Goal: Task Accomplishment & Management: Manage account settings

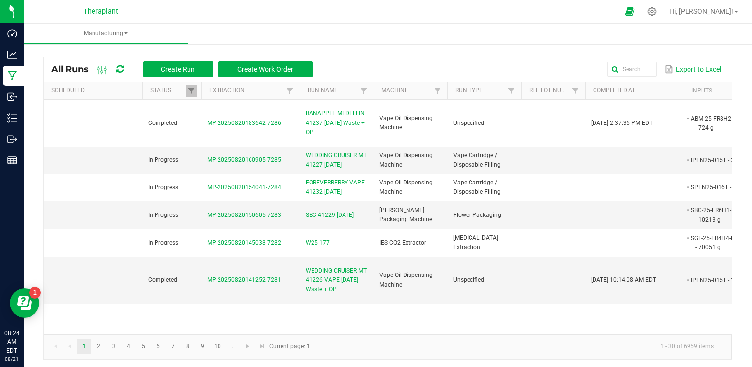
click at [628, 60] on div "All Runs Create Run Create Work Order Export to Excel" at bounding box center [388, 69] width 688 height 25
click at [628, 63] on input "text" at bounding box center [545, 69] width 222 height 15
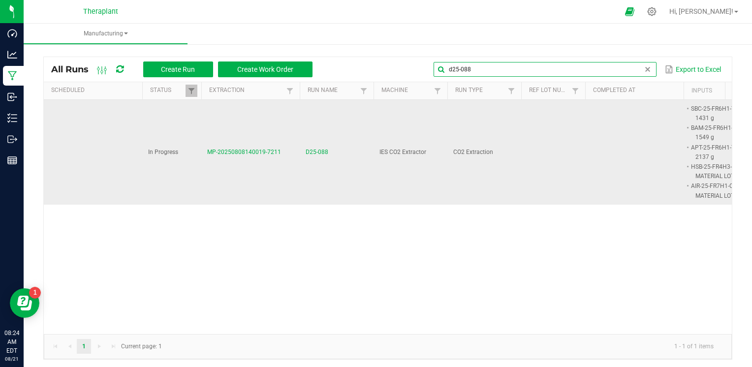
type input "d25-088"
click at [321, 148] on span "D25-088" at bounding box center [317, 152] width 23 height 9
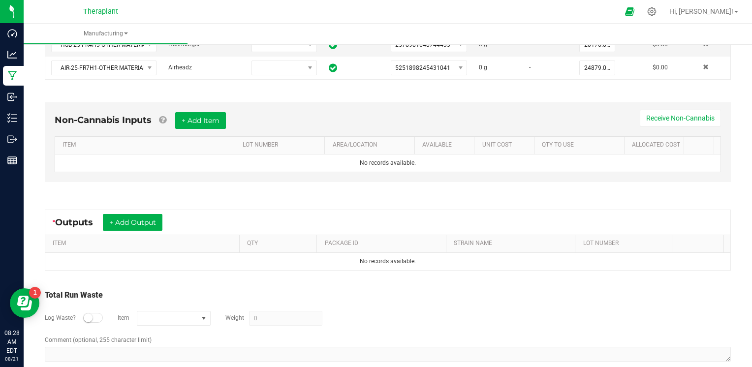
scroll to position [321, 0]
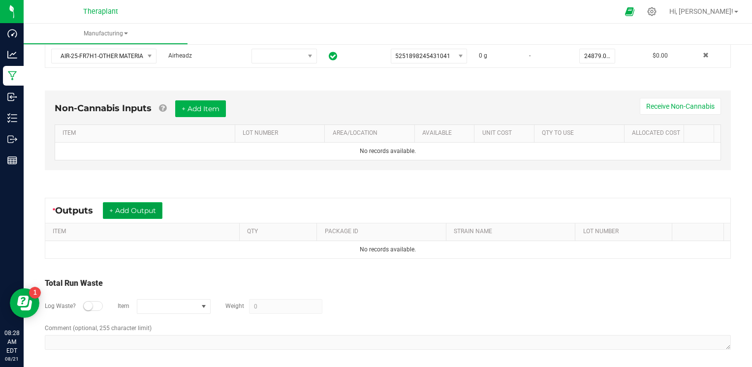
click at [149, 208] on button "+ Add Output" at bounding box center [133, 210] width 60 height 17
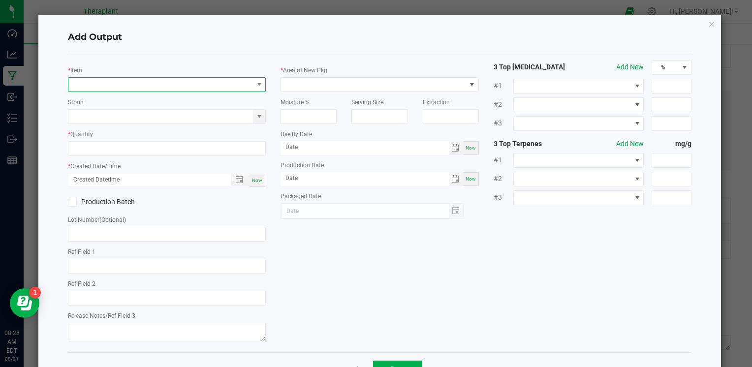
click at [114, 86] on span "NO DATA FOUND" at bounding box center [160, 85] width 185 height 14
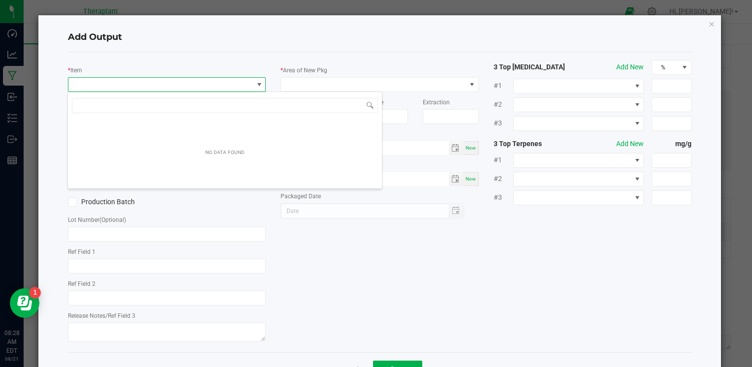
scroll to position [14, 196]
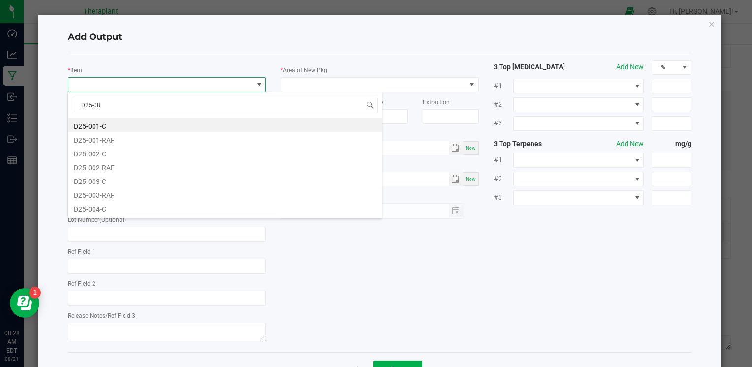
type input "D25-088"
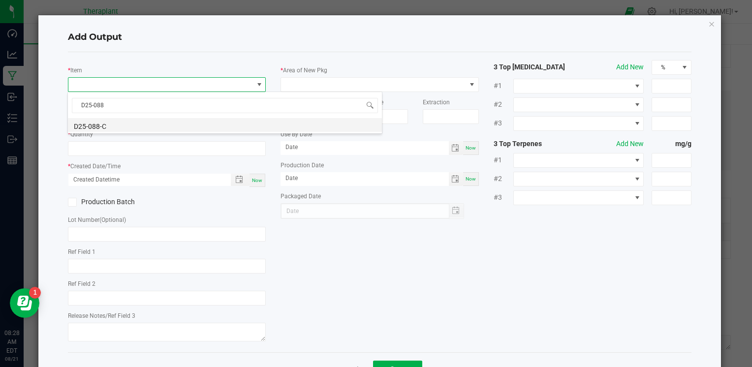
click at [99, 123] on li "D25-088-C" at bounding box center [225, 125] width 314 height 14
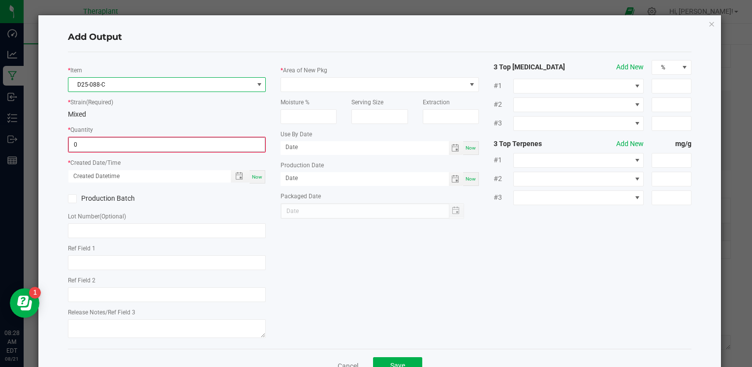
click at [100, 142] on input "0" at bounding box center [167, 145] width 196 height 14
click at [144, 143] on input "0" at bounding box center [167, 145] width 196 height 14
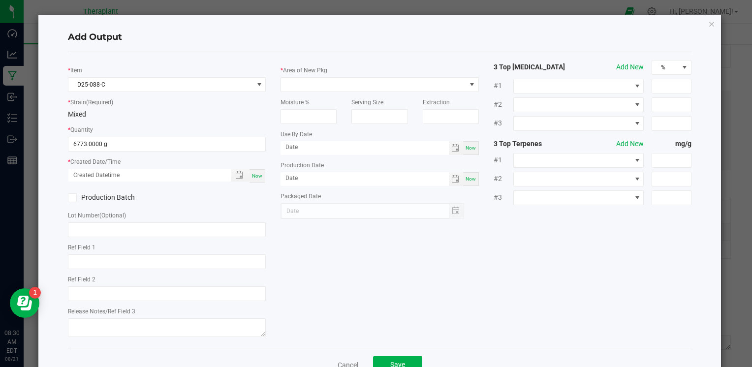
type input "6773.0000 g"
click at [255, 176] on span "Now" at bounding box center [257, 175] width 10 height 5
type input "[DATE] 8:30 AM"
type input "[DATE]"
click at [384, 84] on span at bounding box center [373, 85] width 185 height 14
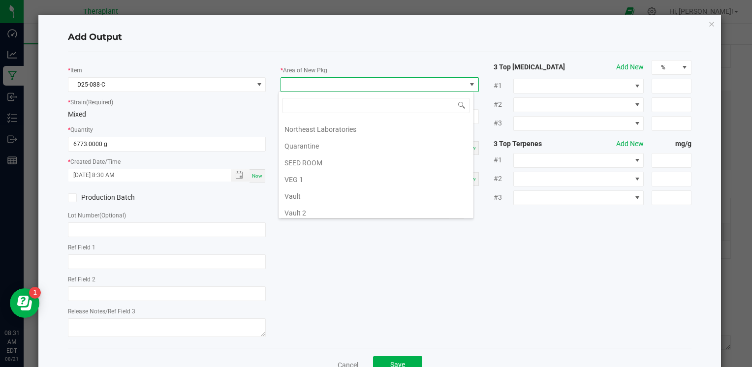
scroll to position [183, 0]
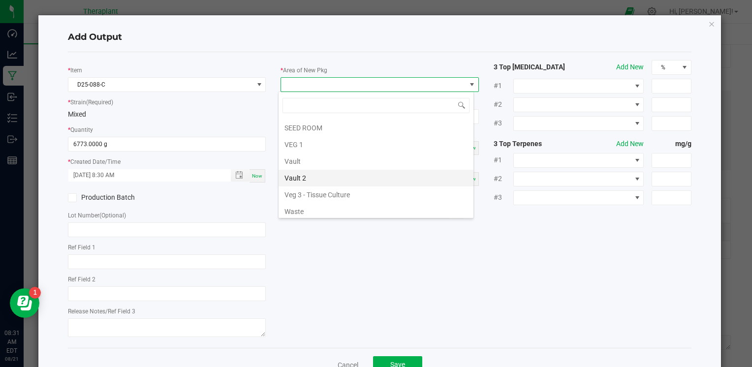
click at [311, 178] on li "Vault 2" at bounding box center [376, 178] width 195 height 17
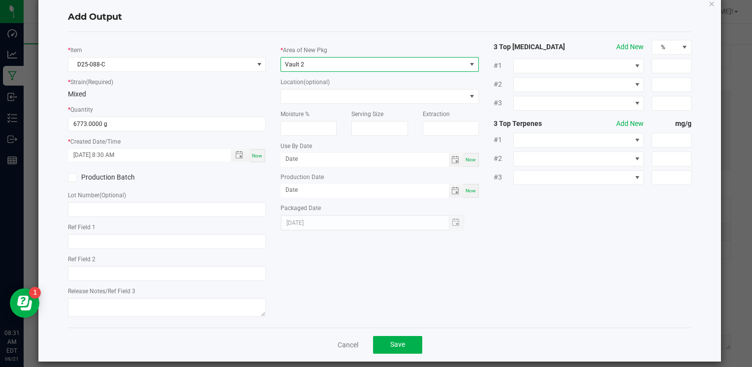
scroll to position [30, 0]
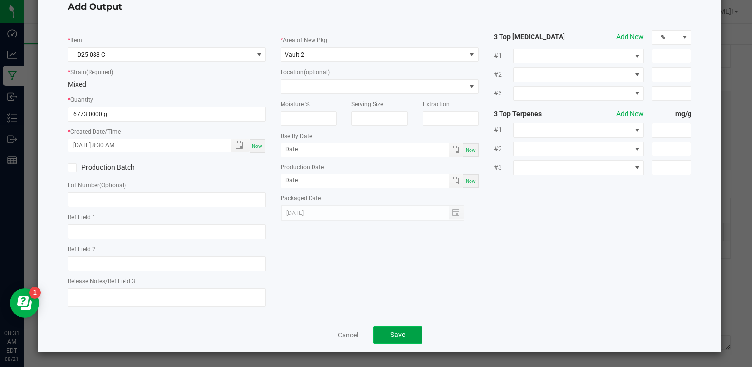
click at [394, 338] on span "Save" at bounding box center [397, 335] width 15 height 8
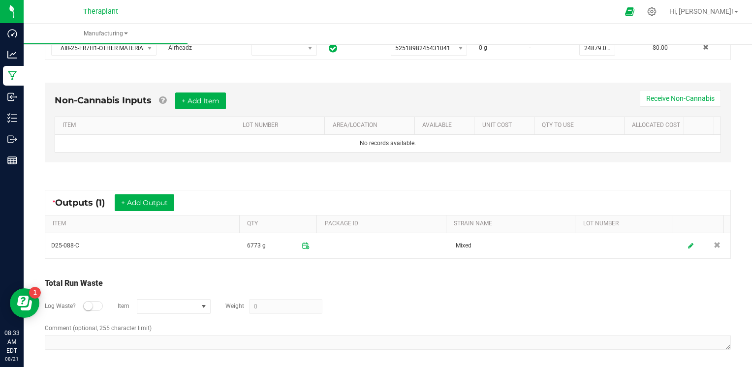
scroll to position [329, 0]
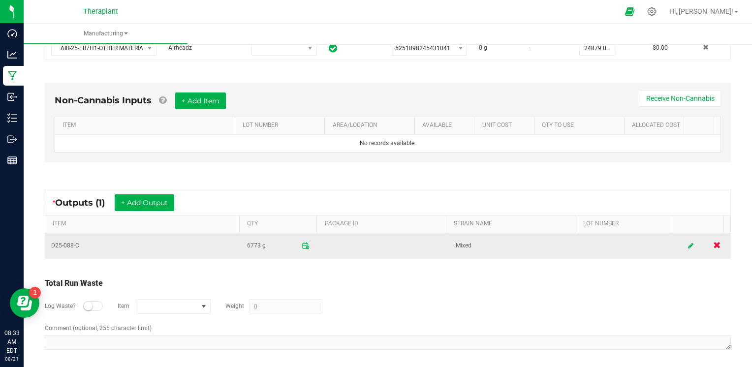
click at [709, 237] on link at bounding box center [717, 245] width 16 height 19
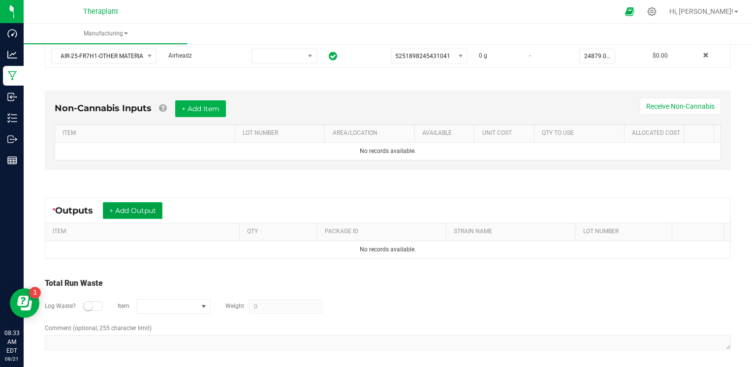
click at [147, 208] on button "+ Add Output" at bounding box center [133, 210] width 60 height 17
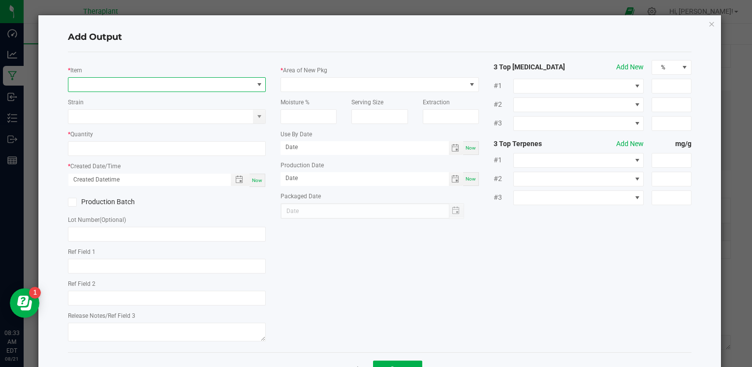
click at [183, 86] on span "NO DATA FOUND" at bounding box center [160, 85] width 185 height 14
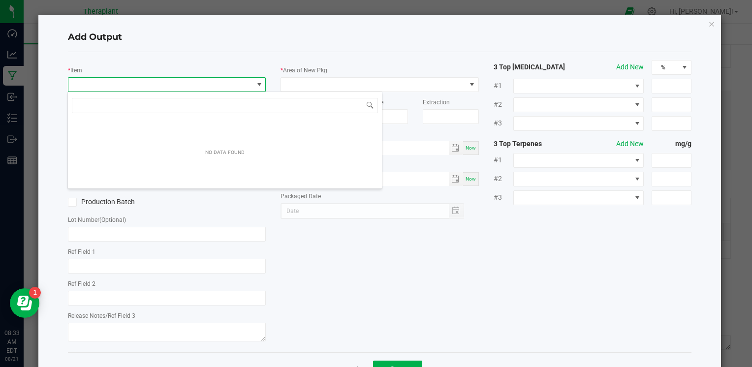
scroll to position [14, 196]
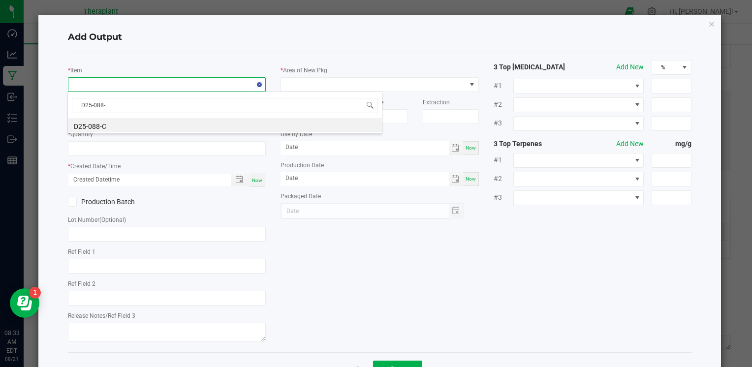
type input "D25-088-C"
click at [96, 125] on li "D25-088-C" at bounding box center [225, 125] width 314 height 14
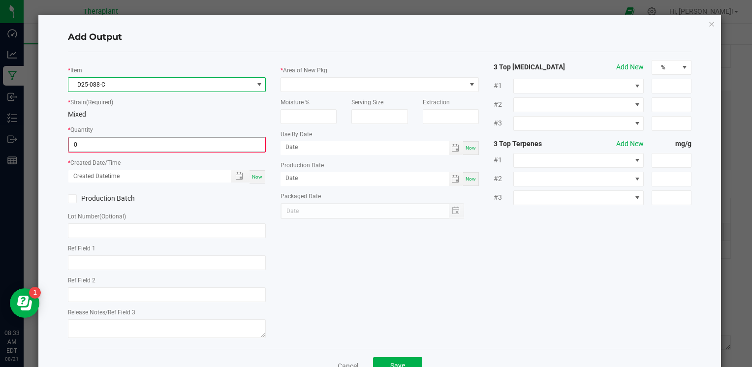
click at [88, 142] on input "0" at bounding box center [167, 145] width 196 height 14
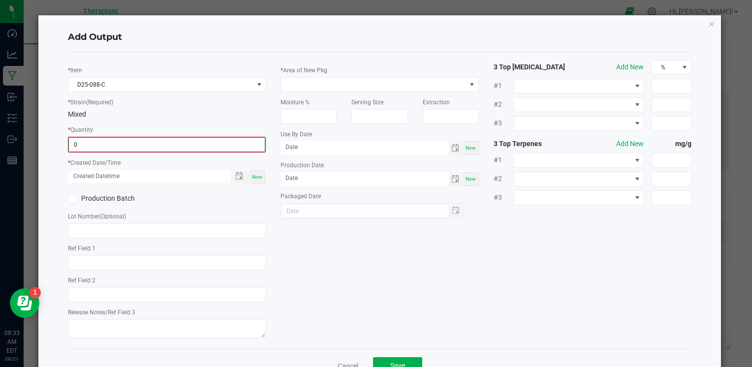
click at [85, 145] on input "0" at bounding box center [167, 145] width 196 height 14
type input "4611.0000 g"
click at [256, 178] on span "Now" at bounding box center [257, 175] width 10 height 5
type input "[DATE] 8:33 AM"
type input "[DATE]"
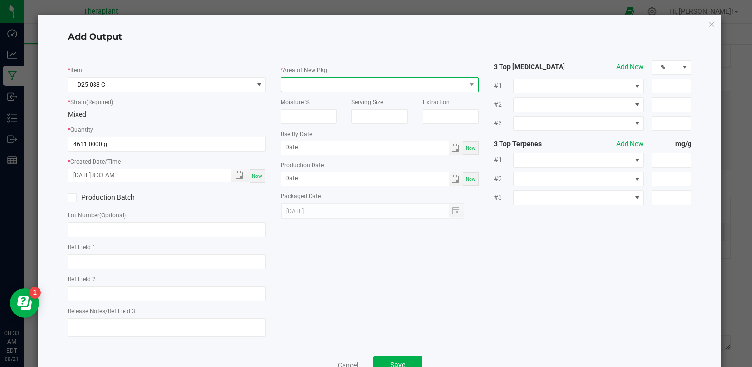
click at [308, 83] on span at bounding box center [373, 85] width 185 height 14
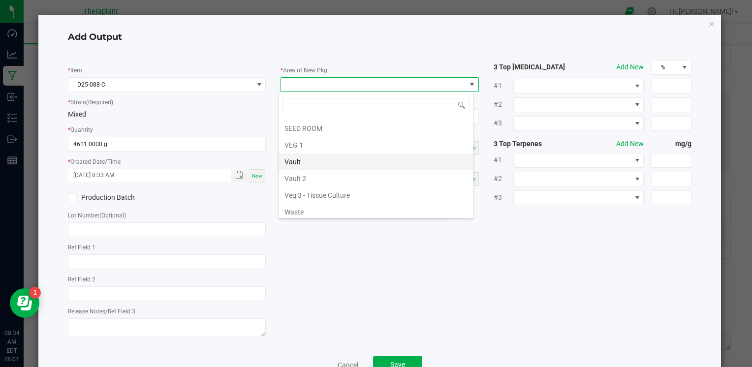
scroll to position [183, 0]
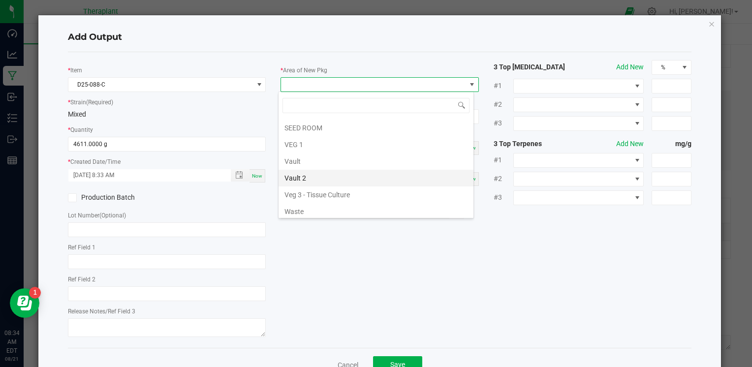
click at [318, 170] on li "Vault 2" at bounding box center [376, 178] width 195 height 17
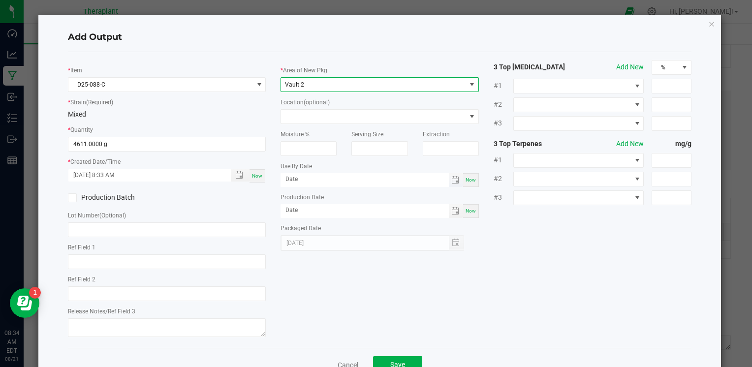
scroll to position [30, 0]
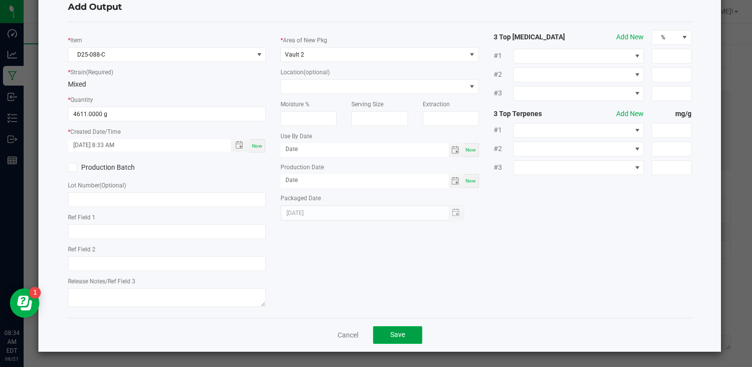
click at [391, 340] on button "Save" at bounding box center [397, 335] width 49 height 18
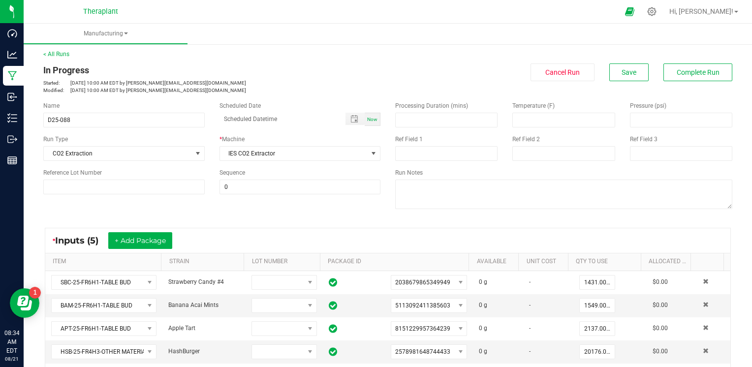
scroll to position [0, 0]
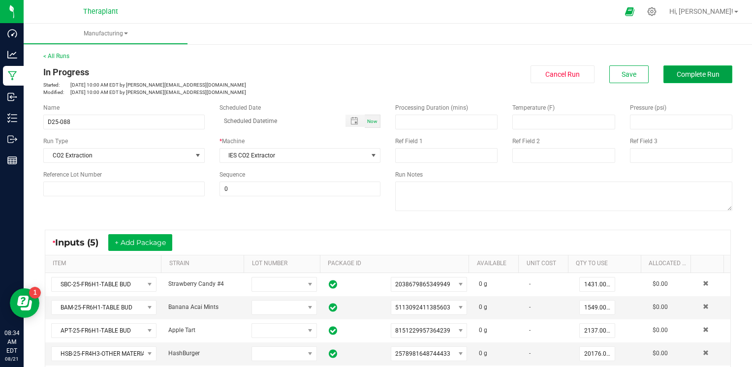
click at [710, 68] on button "Complete Run" at bounding box center [697, 74] width 69 height 18
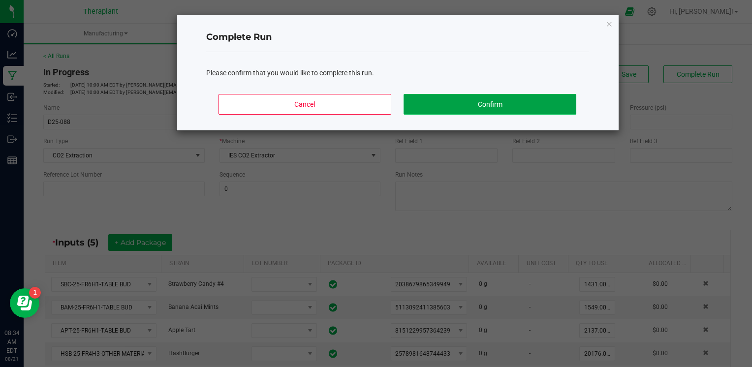
click at [479, 107] on button "Confirm" at bounding box center [490, 104] width 172 height 21
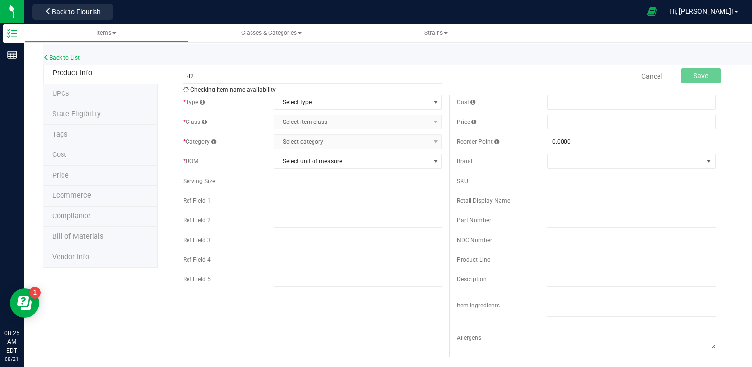
type input "d"
type input "D25-088-C"
click at [313, 99] on span "Select type" at bounding box center [351, 102] width 155 height 14
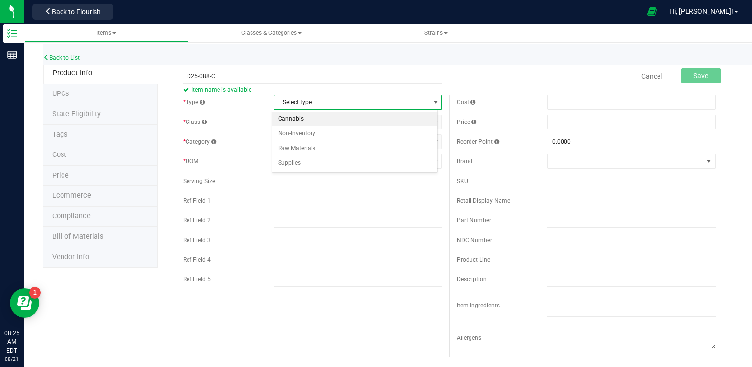
click at [310, 117] on li "Cannabis" at bounding box center [354, 119] width 165 height 15
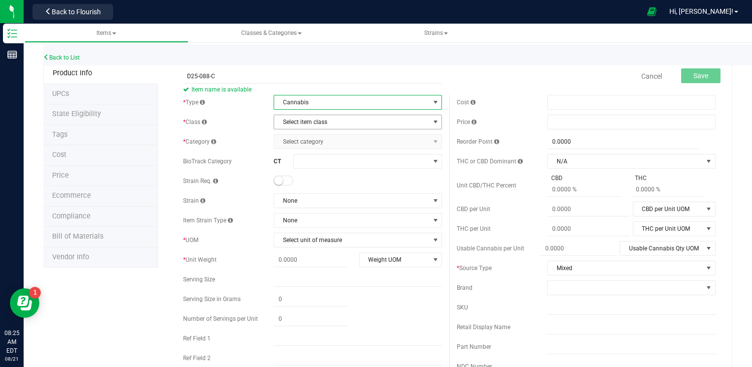
click at [309, 121] on span "Select item class" at bounding box center [351, 122] width 155 height 14
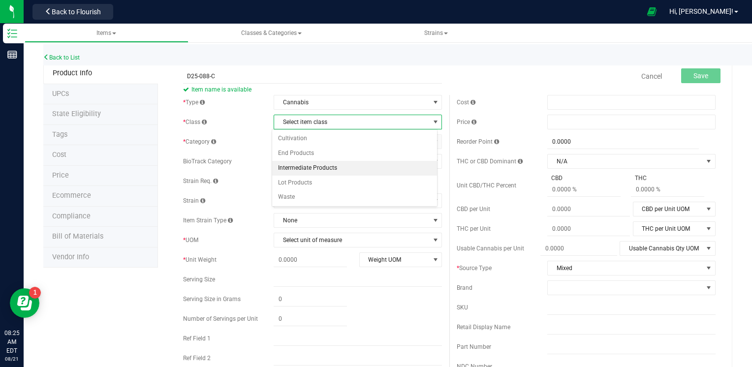
click at [306, 164] on li "Intermediate Products" at bounding box center [354, 168] width 165 height 15
click at [304, 142] on span "Select category" at bounding box center [351, 142] width 155 height 14
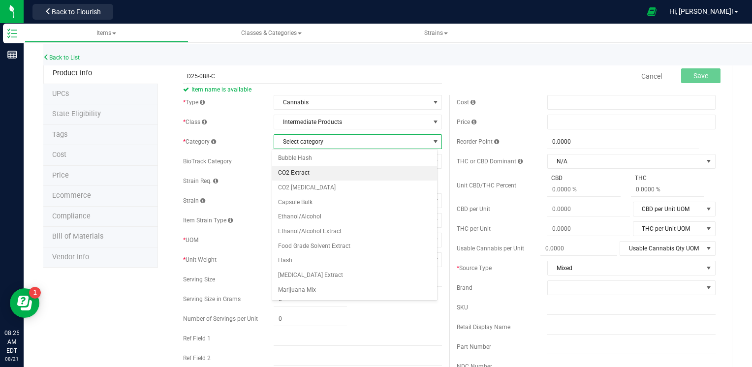
click at [301, 179] on li "CO2 Extract" at bounding box center [354, 173] width 165 height 15
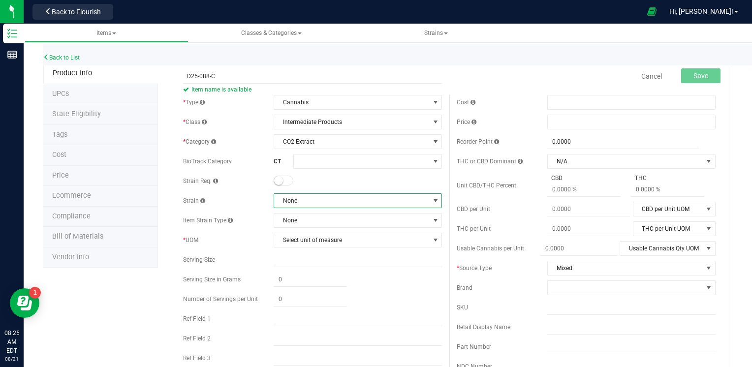
click at [300, 198] on span "None" at bounding box center [351, 201] width 155 height 14
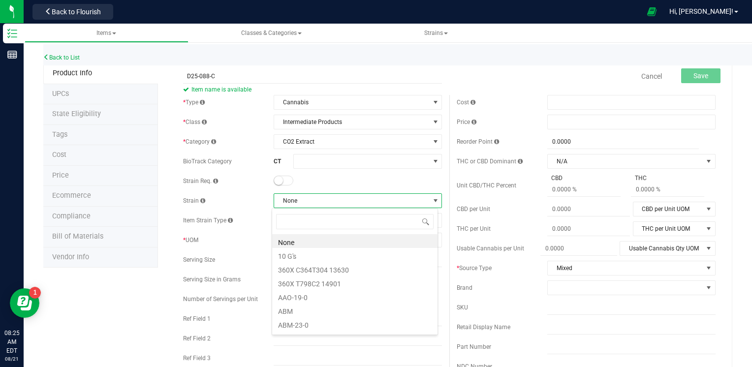
scroll to position [14, 166]
type input "MIX"
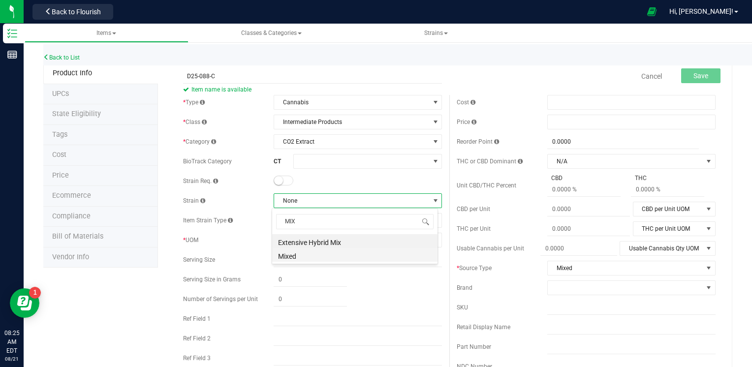
click at [282, 258] on li "Mixed" at bounding box center [354, 255] width 165 height 14
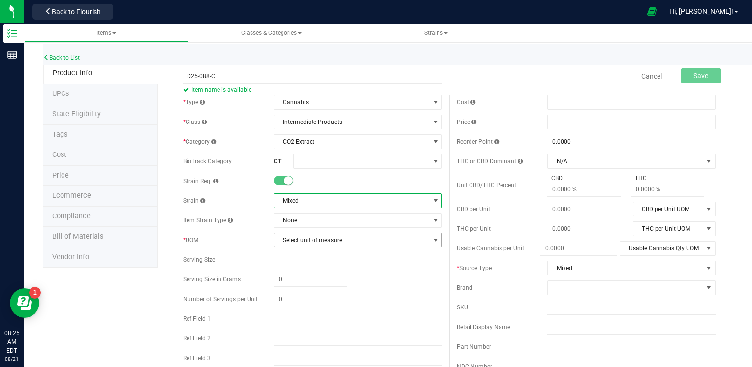
click at [289, 243] on span "Select unit of measure" at bounding box center [351, 240] width 155 height 14
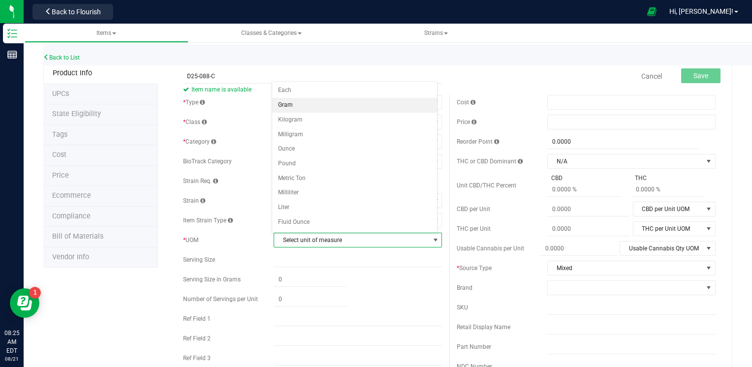
click at [293, 108] on li "Gram" at bounding box center [354, 105] width 165 height 15
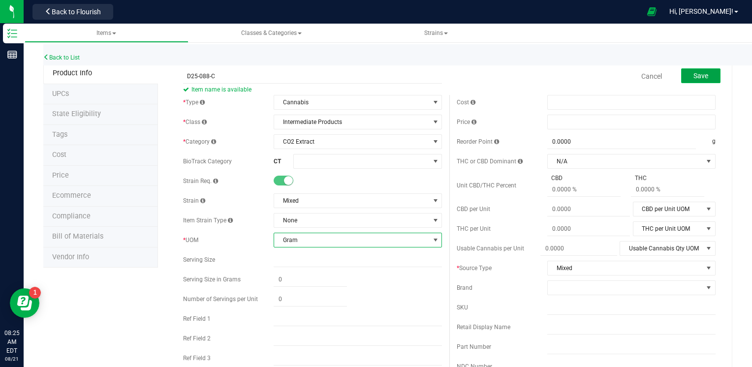
click at [681, 75] on button "Save" at bounding box center [700, 75] width 39 height 15
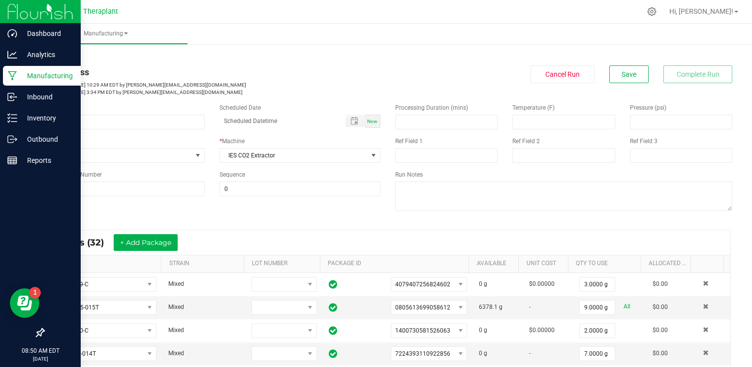
click at [19, 74] on p "Manufacturing" at bounding box center [46, 76] width 59 height 12
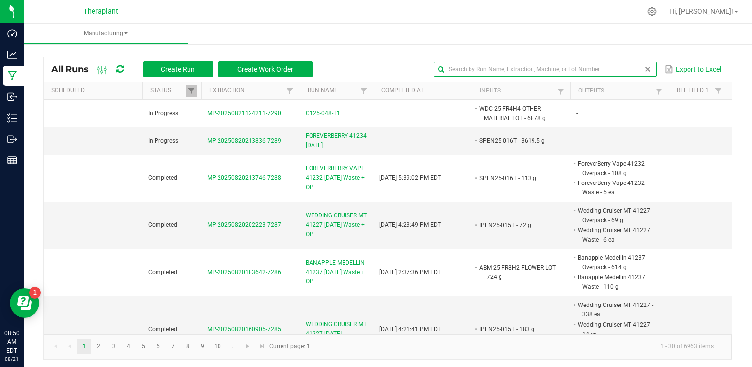
click at [618, 67] on input "text" at bounding box center [545, 69] width 222 height 15
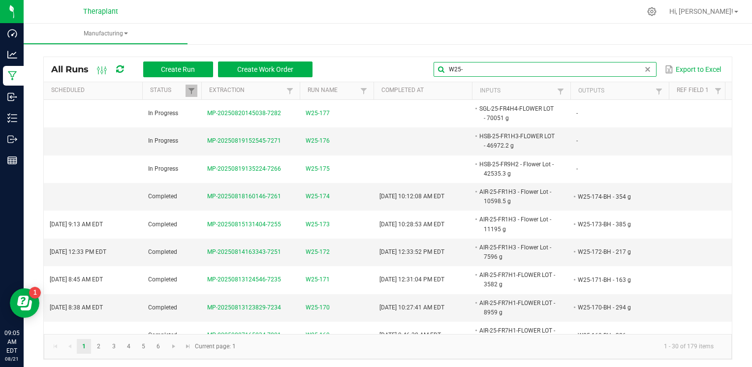
type input "W25-"
